Goal: Task Accomplishment & Management: Manage account settings

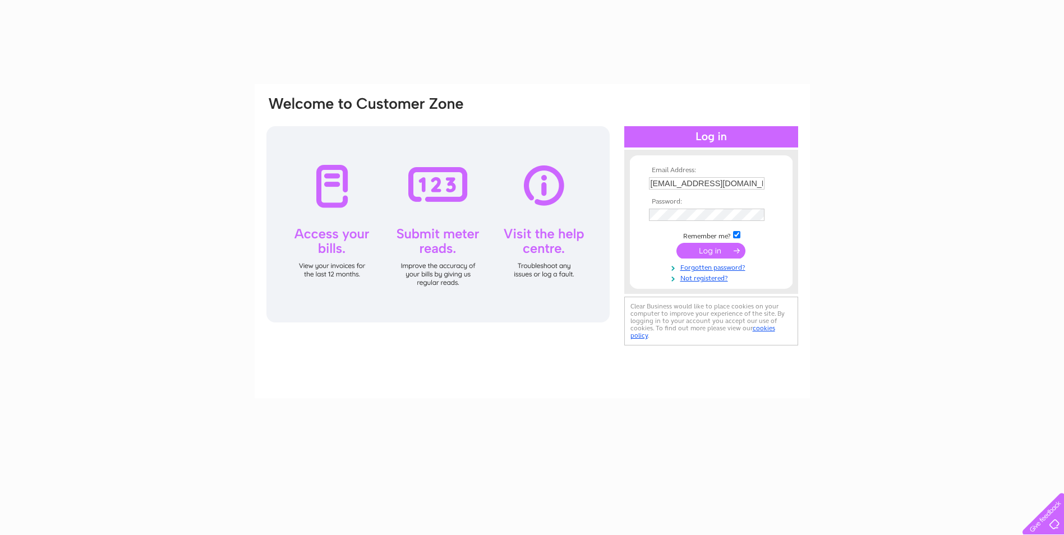
click at [702, 245] on input "submit" at bounding box center [711, 251] width 69 height 16
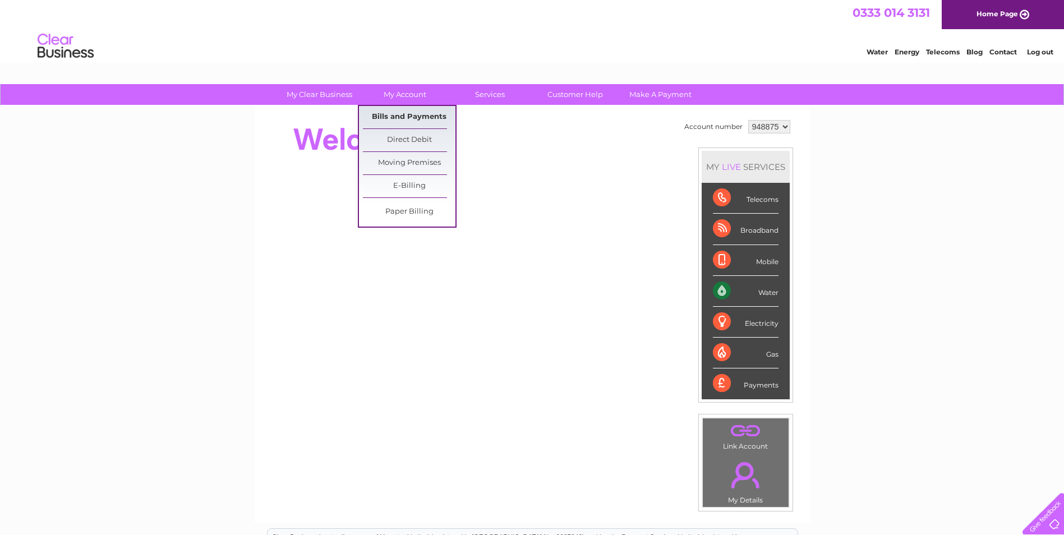
click at [374, 114] on link "Bills and Payments" at bounding box center [409, 117] width 93 height 22
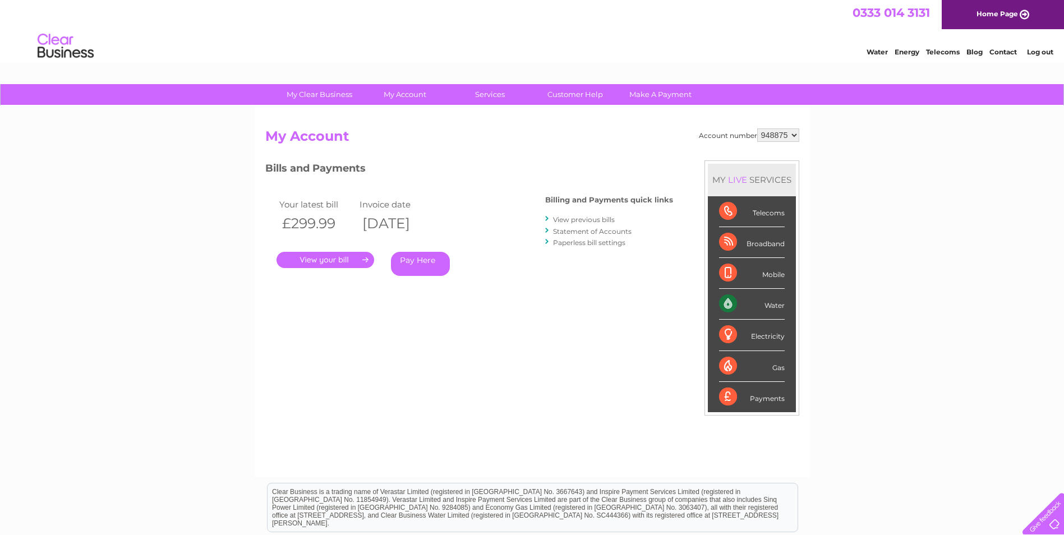
click at [322, 264] on link "." at bounding box center [326, 260] width 98 height 16
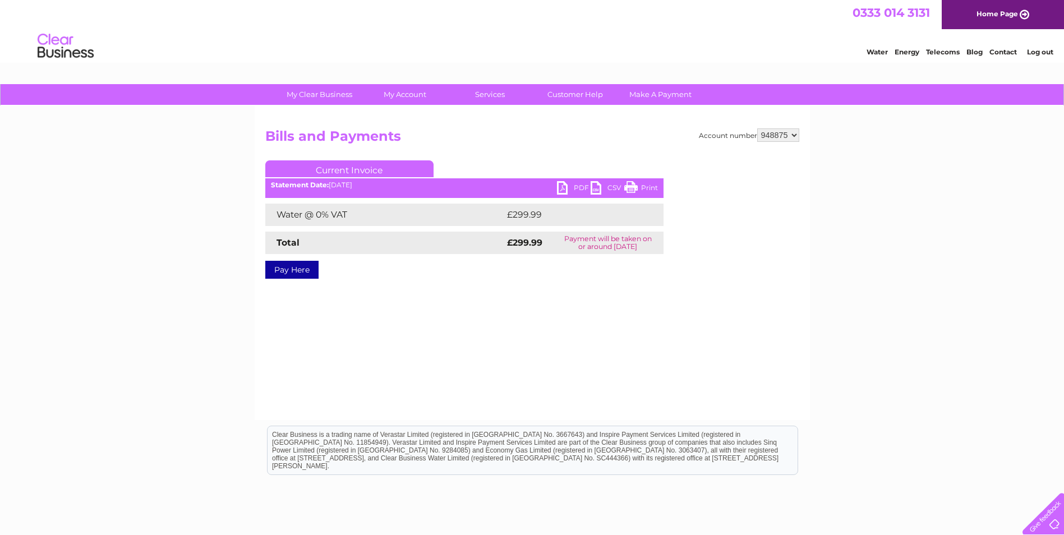
click at [576, 186] on link "PDF" at bounding box center [574, 189] width 34 height 16
